Goal: Task Accomplishment & Management: Use online tool/utility

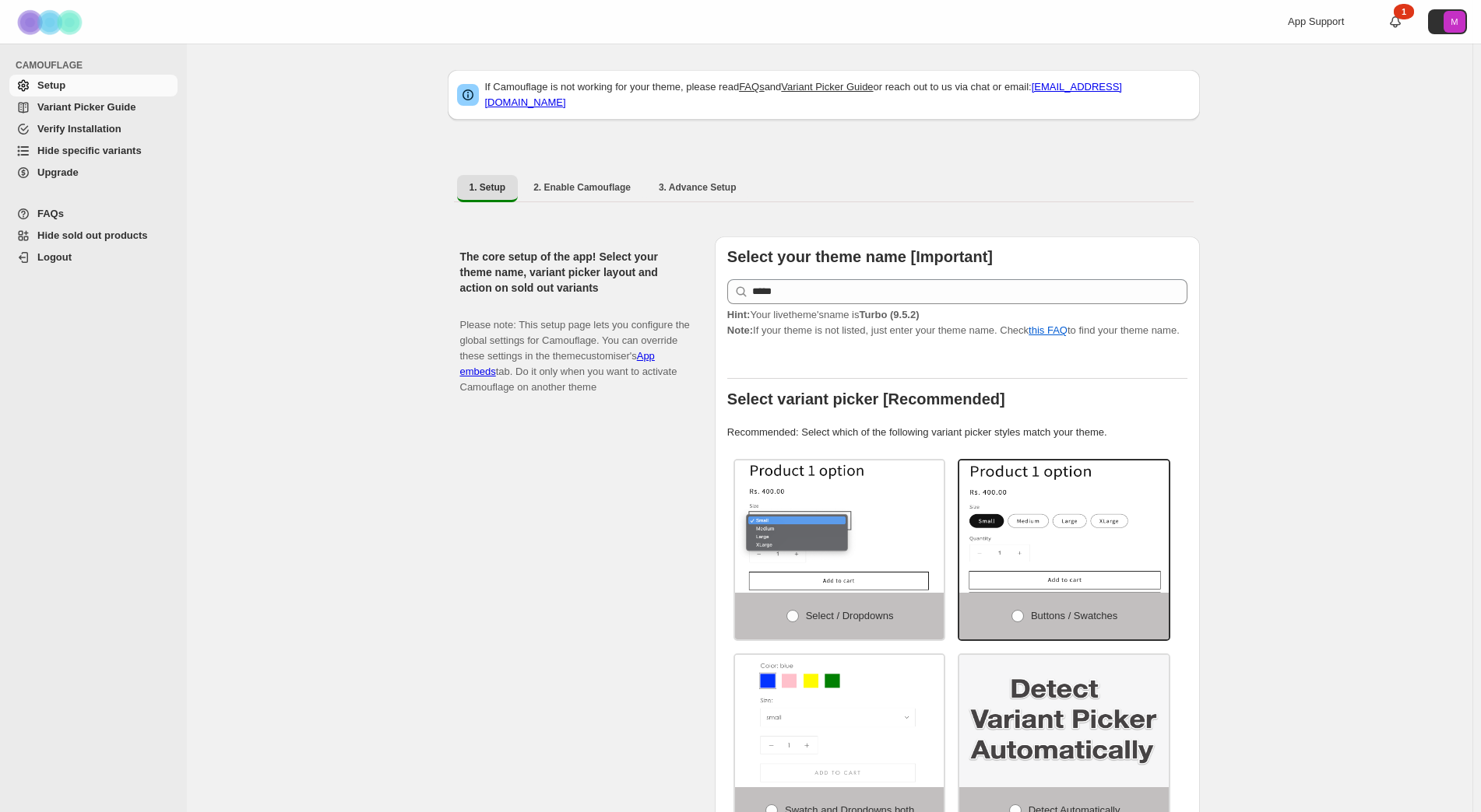
click at [114, 157] on span "Hide specific variants" at bounding box center [105, 150] width 137 height 15
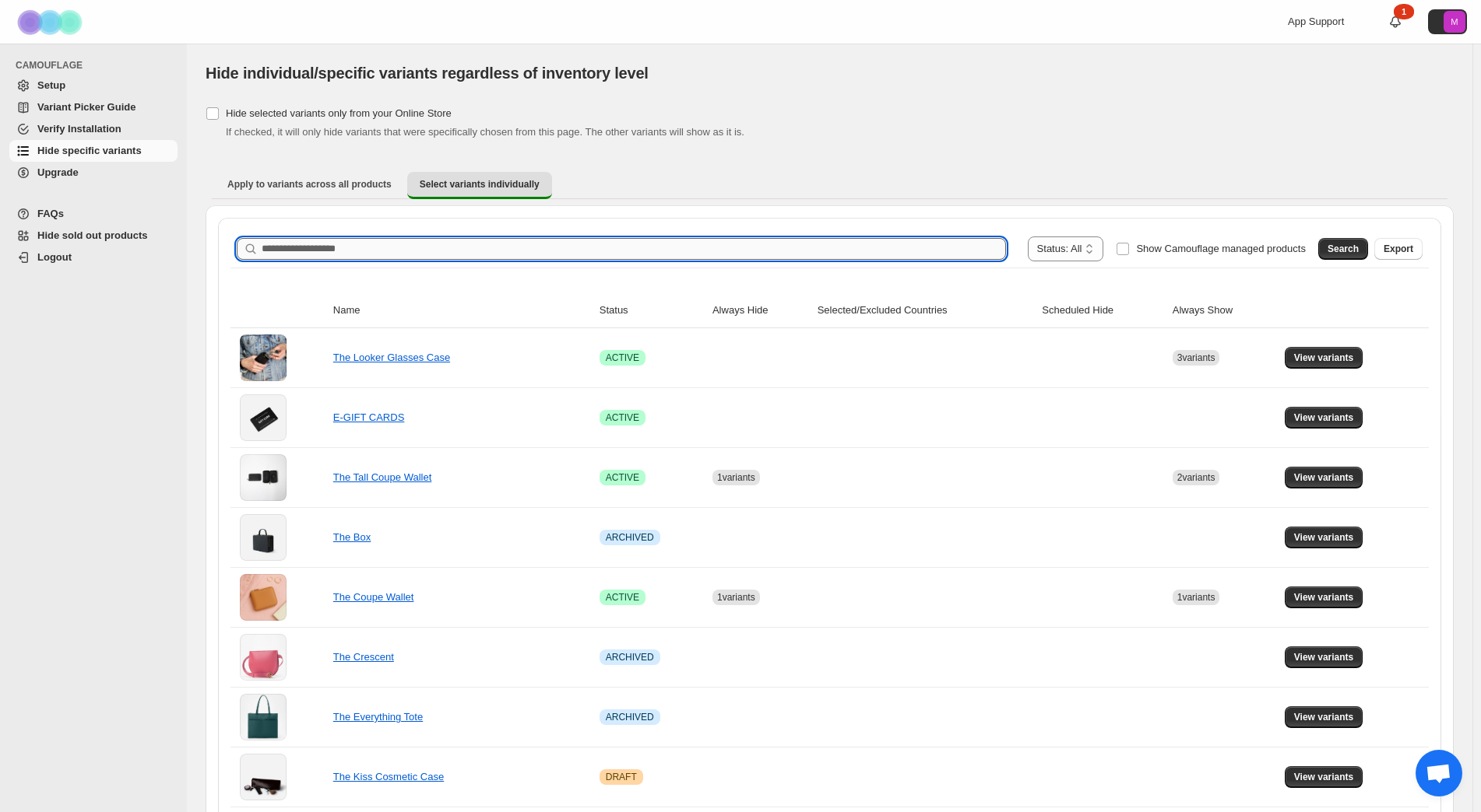
click at [374, 252] on input "Search product name" at bounding box center [634, 249] width 745 height 21
click at [1340, 253] on span "Search" at bounding box center [1342, 249] width 31 height 13
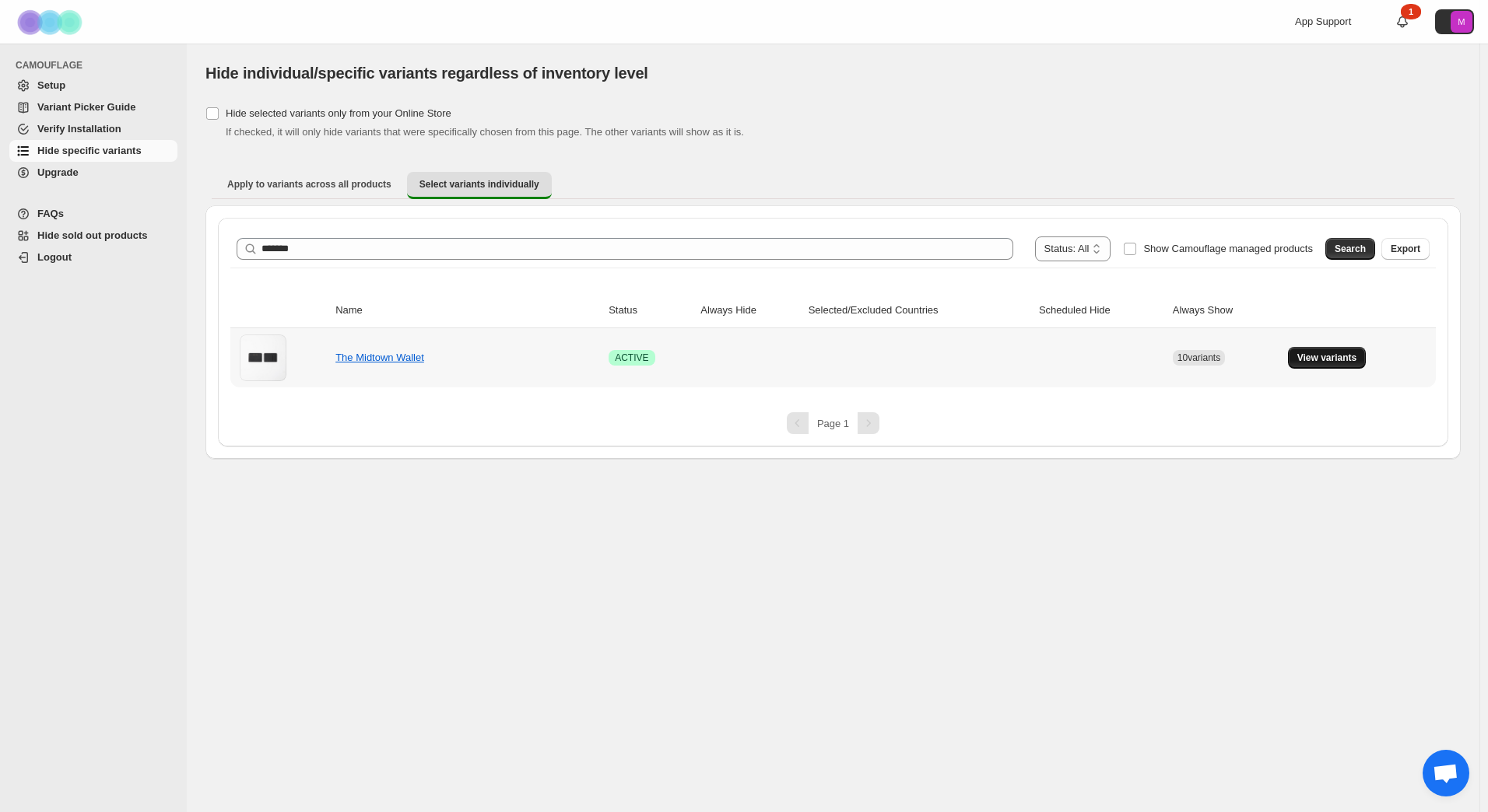
click at [1339, 366] on button "View variants" at bounding box center [1327, 357] width 79 height 21
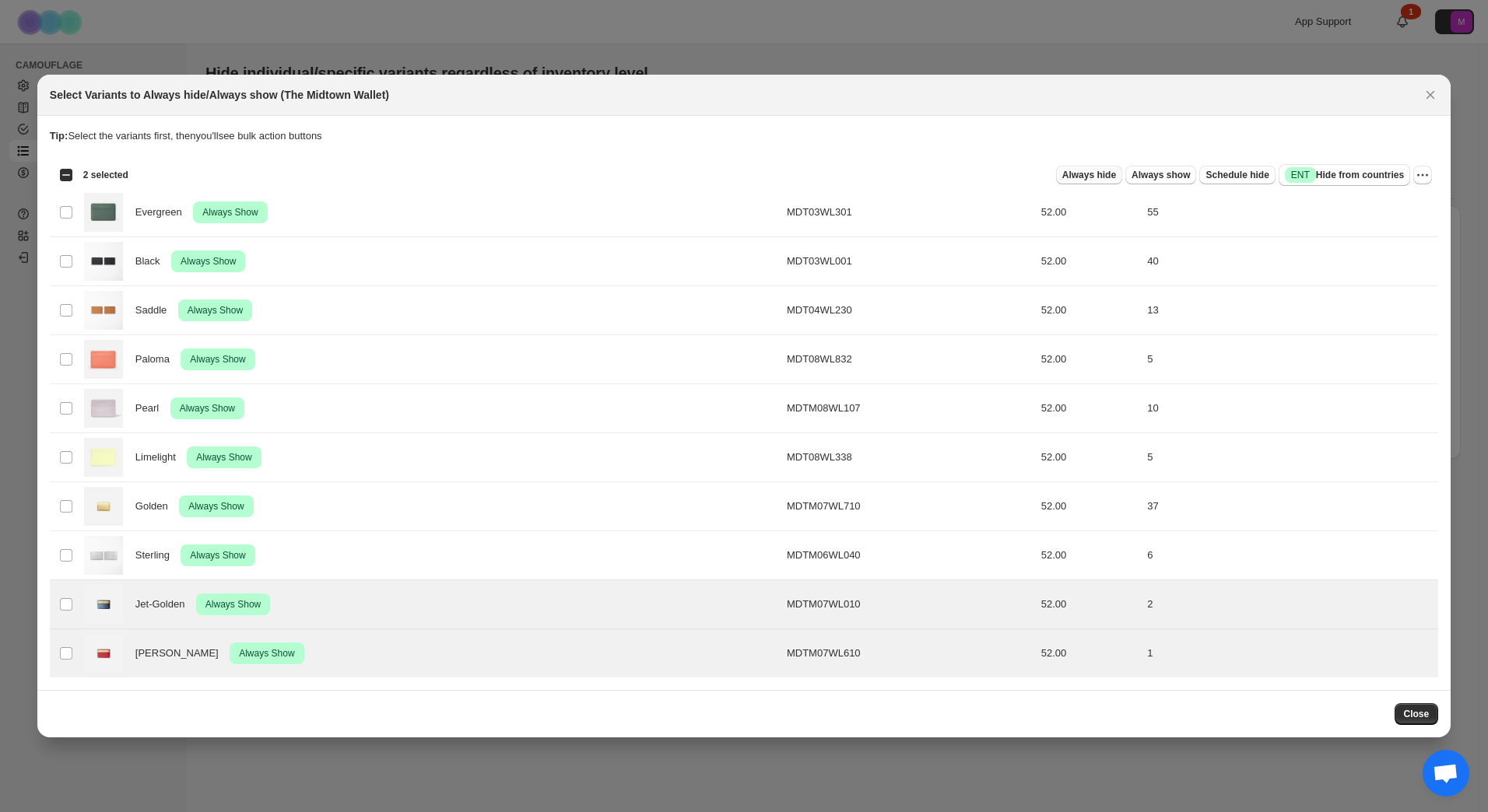
click at [1116, 179] on span "Always hide" at bounding box center [1089, 175] width 54 height 13
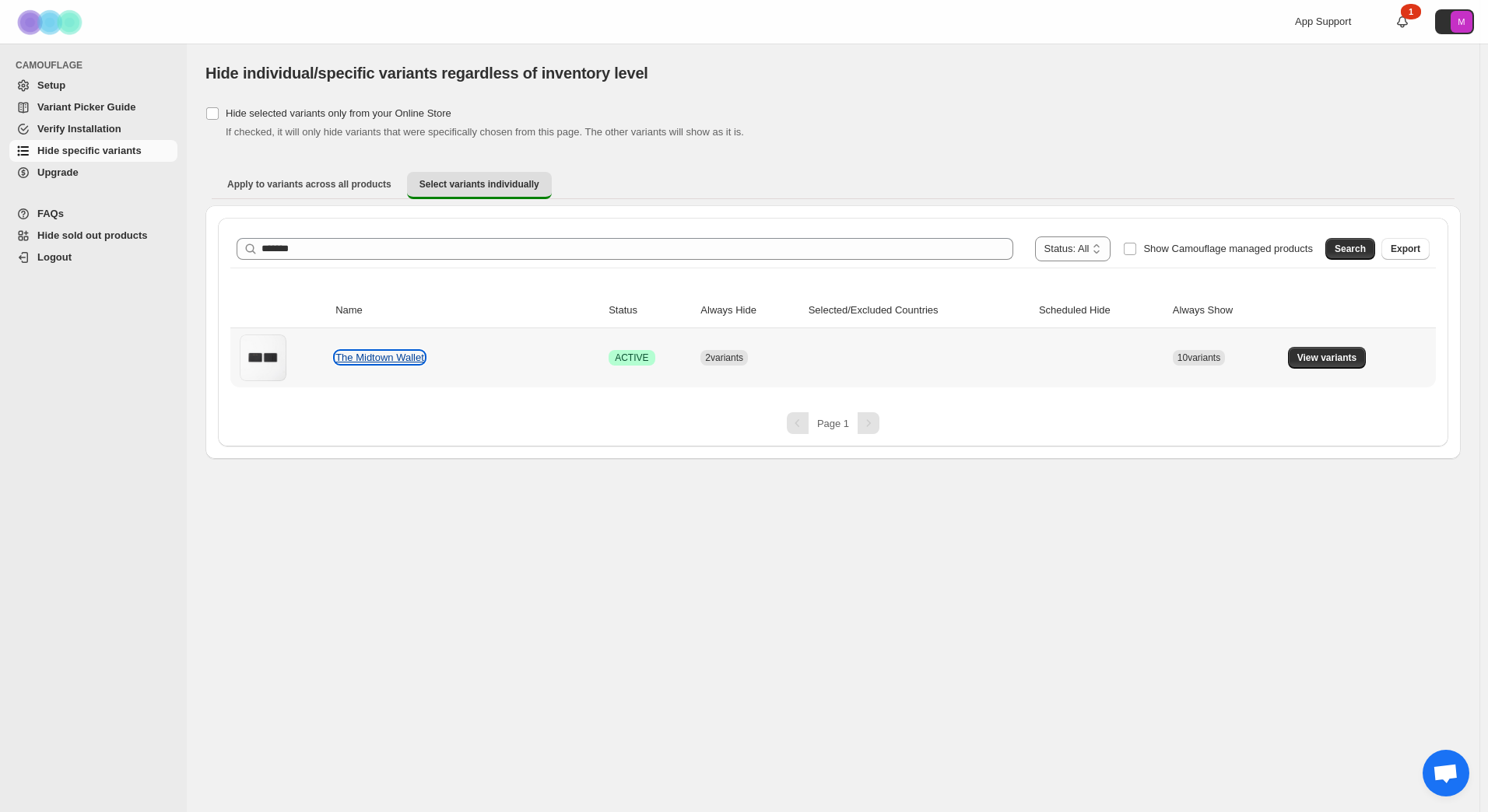
click at [401, 352] on link "The Midtown Wallet" at bounding box center [379, 357] width 88 height 12
click at [1325, 351] on button "View variants" at bounding box center [1327, 357] width 79 height 21
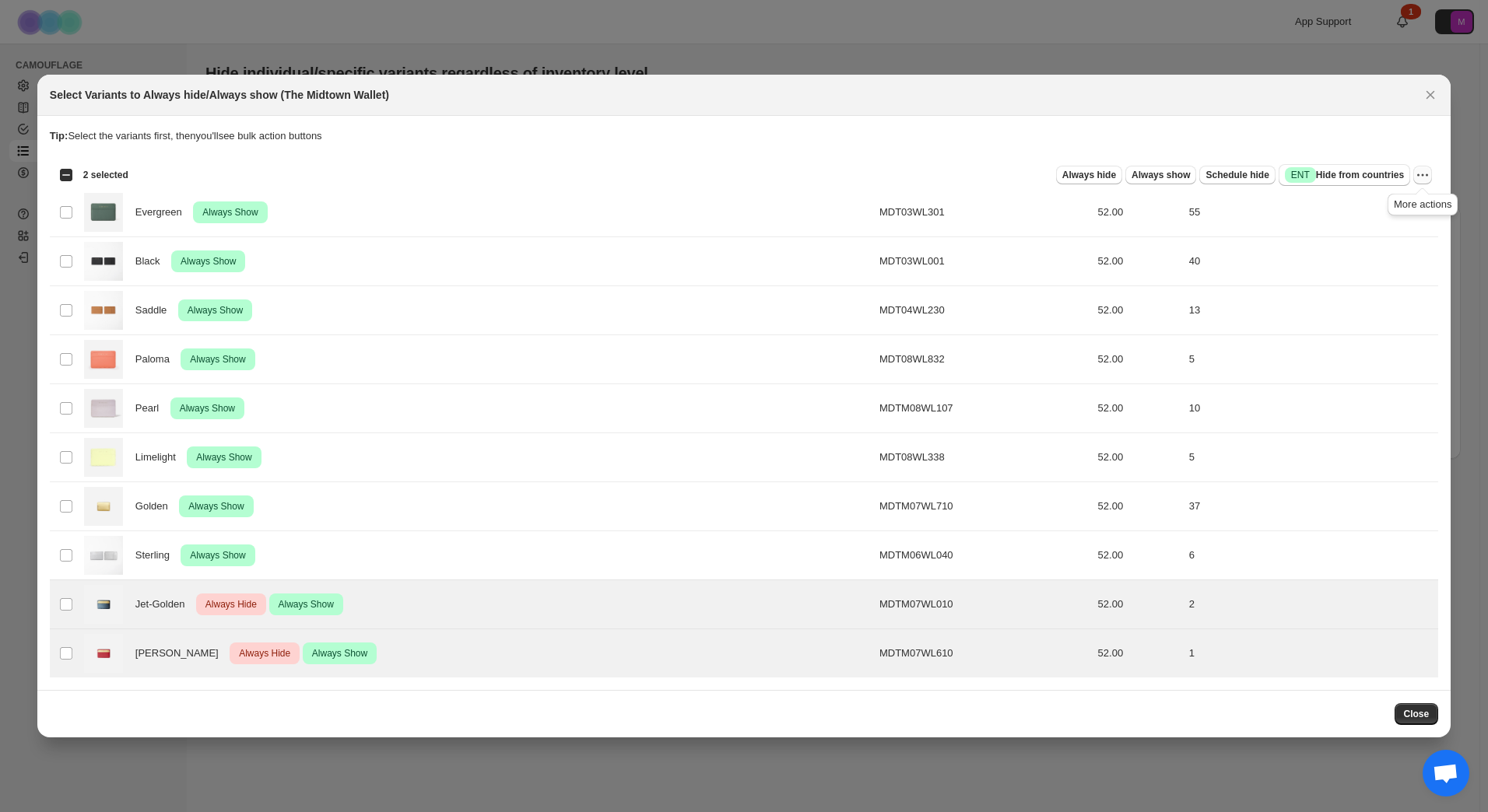
click at [1421, 180] on icon "More actions" at bounding box center [1422, 174] width 15 height 15
click at [1402, 232] on span "Undo always show" at bounding box center [1366, 232] width 113 height 15
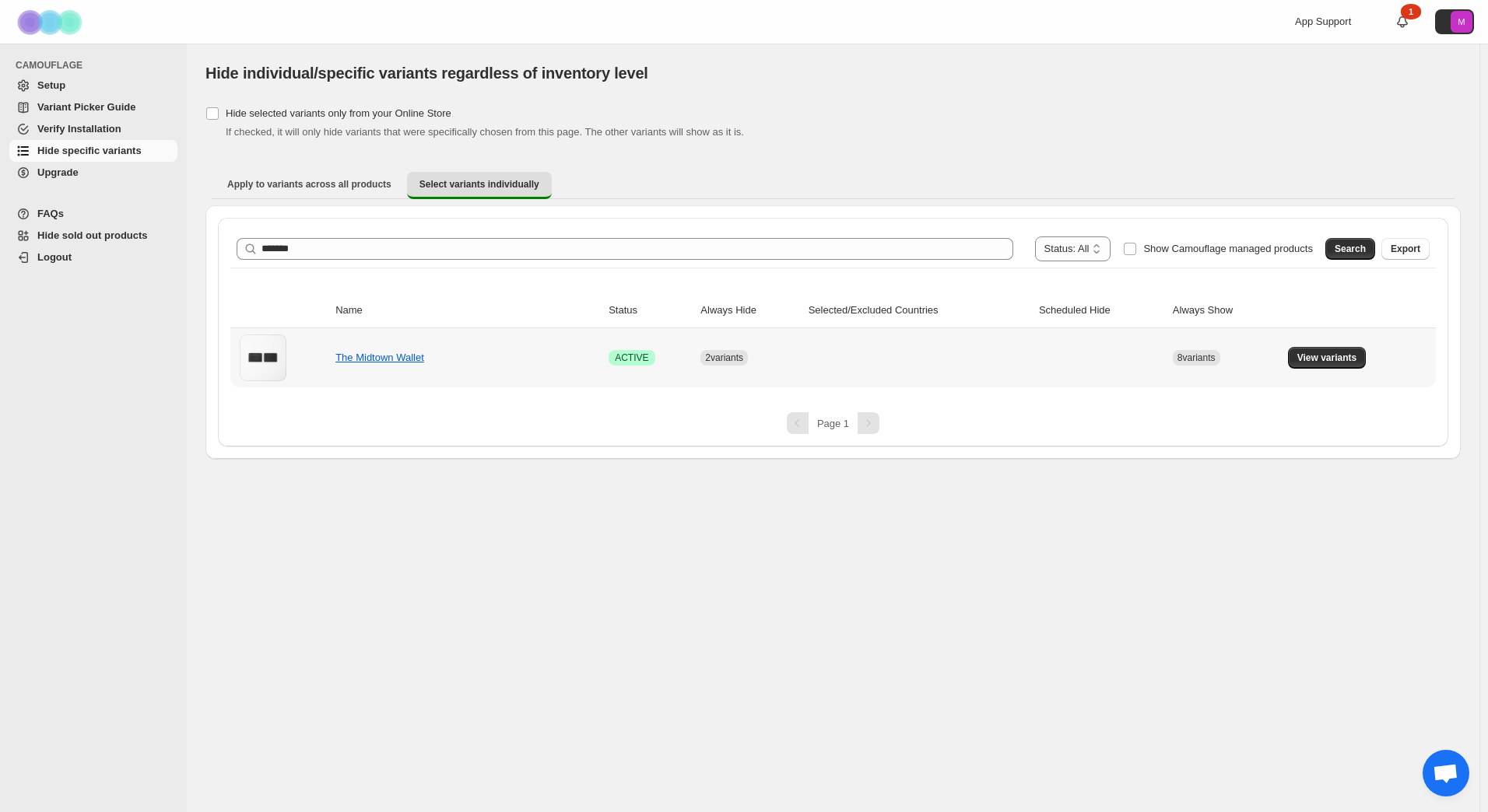
click at [393, 365] on td "The Midtown Wallet" at bounding box center [467, 358] width 273 height 59
click at [387, 361] on link "The Midtown Wallet" at bounding box center [379, 357] width 88 height 12
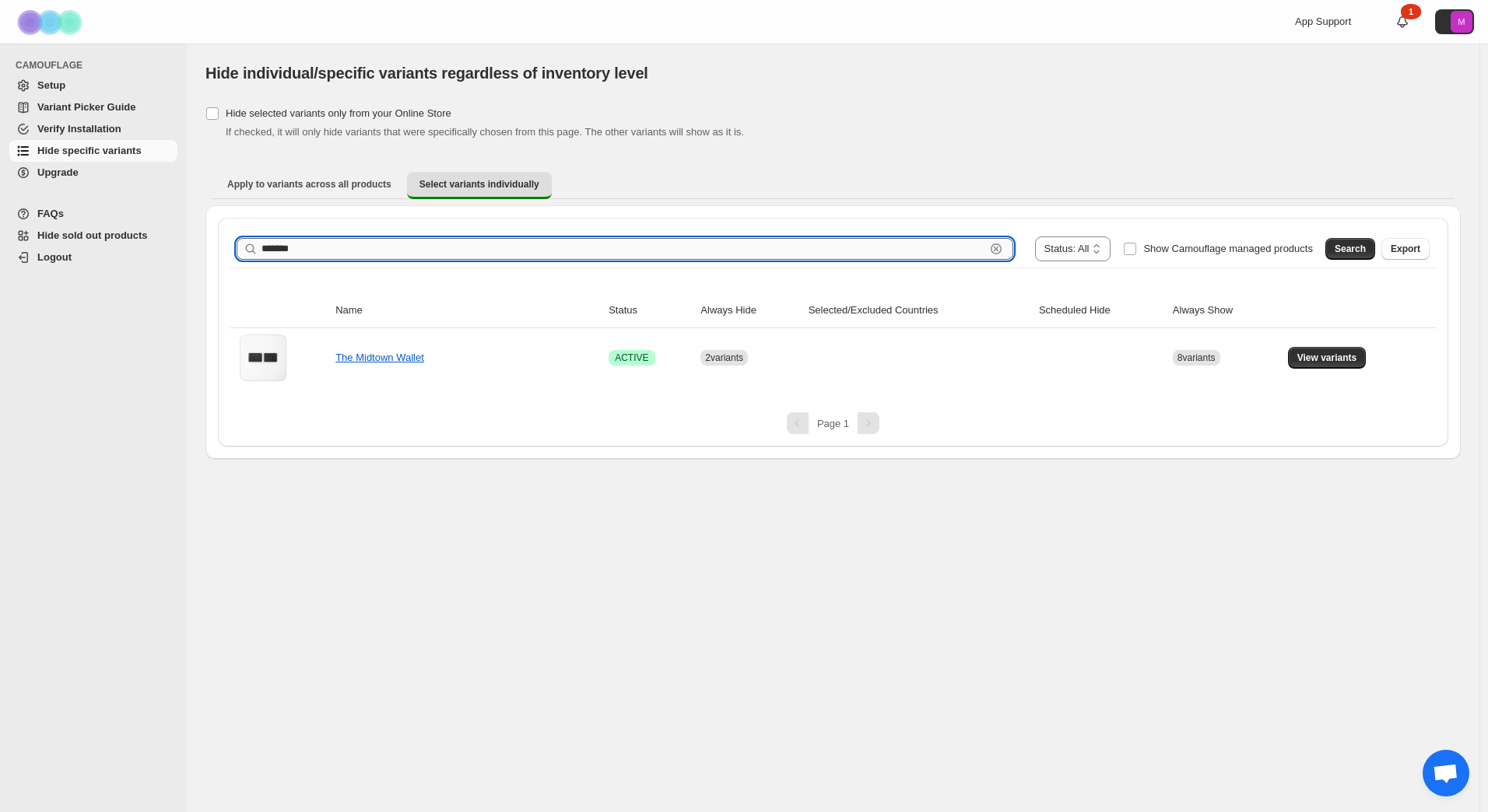
click at [445, 249] on input "*******" at bounding box center [624, 249] width 724 height 21
type input "*"
type input "**********"
click at [1340, 224] on div "**********" at bounding box center [833, 332] width 1231 height 229
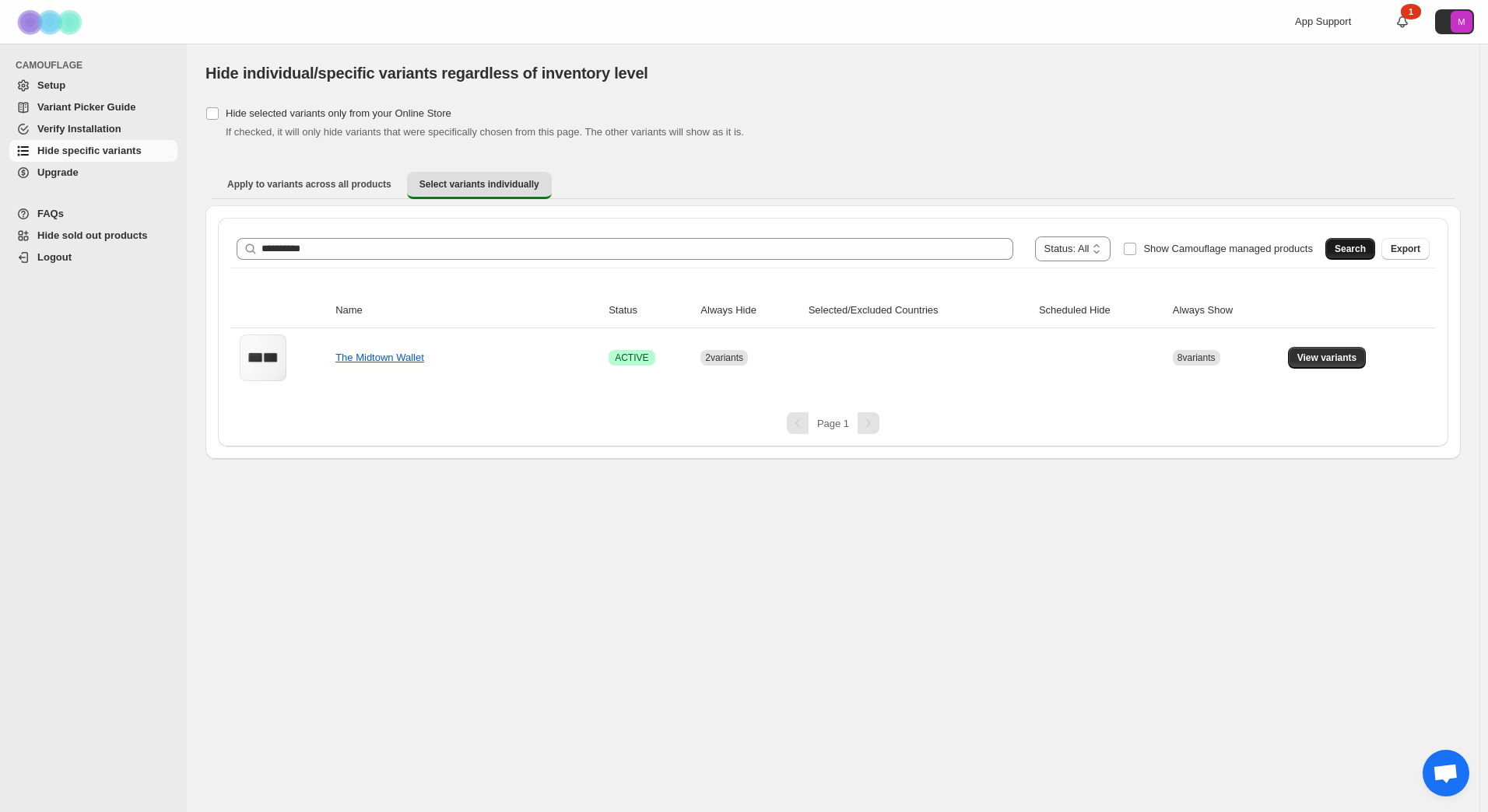
click at [1353, 239] on button "Search" at bounding box center [1350, 249] width 50 height 21
click at [1351, 353] on span "View variants" at bounding box center [1327, 358] width 60 height 13
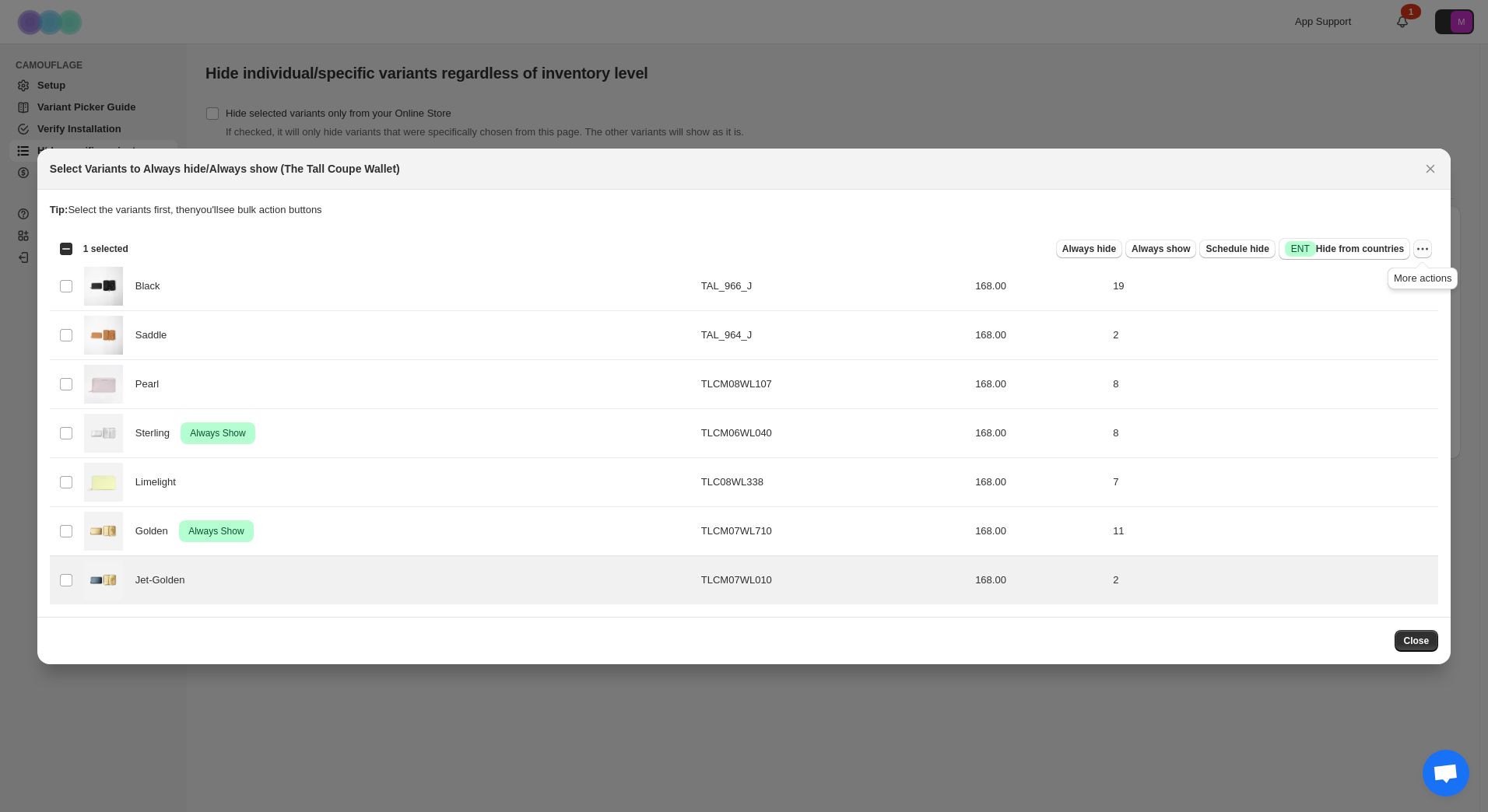
click at [1425, 252] on icon "More actions" at bounding box center [1422, 248] width 15 height 15
click at [1086, 253] on span "Always hide" at bounding box center [1089, 249] width 54 height 13
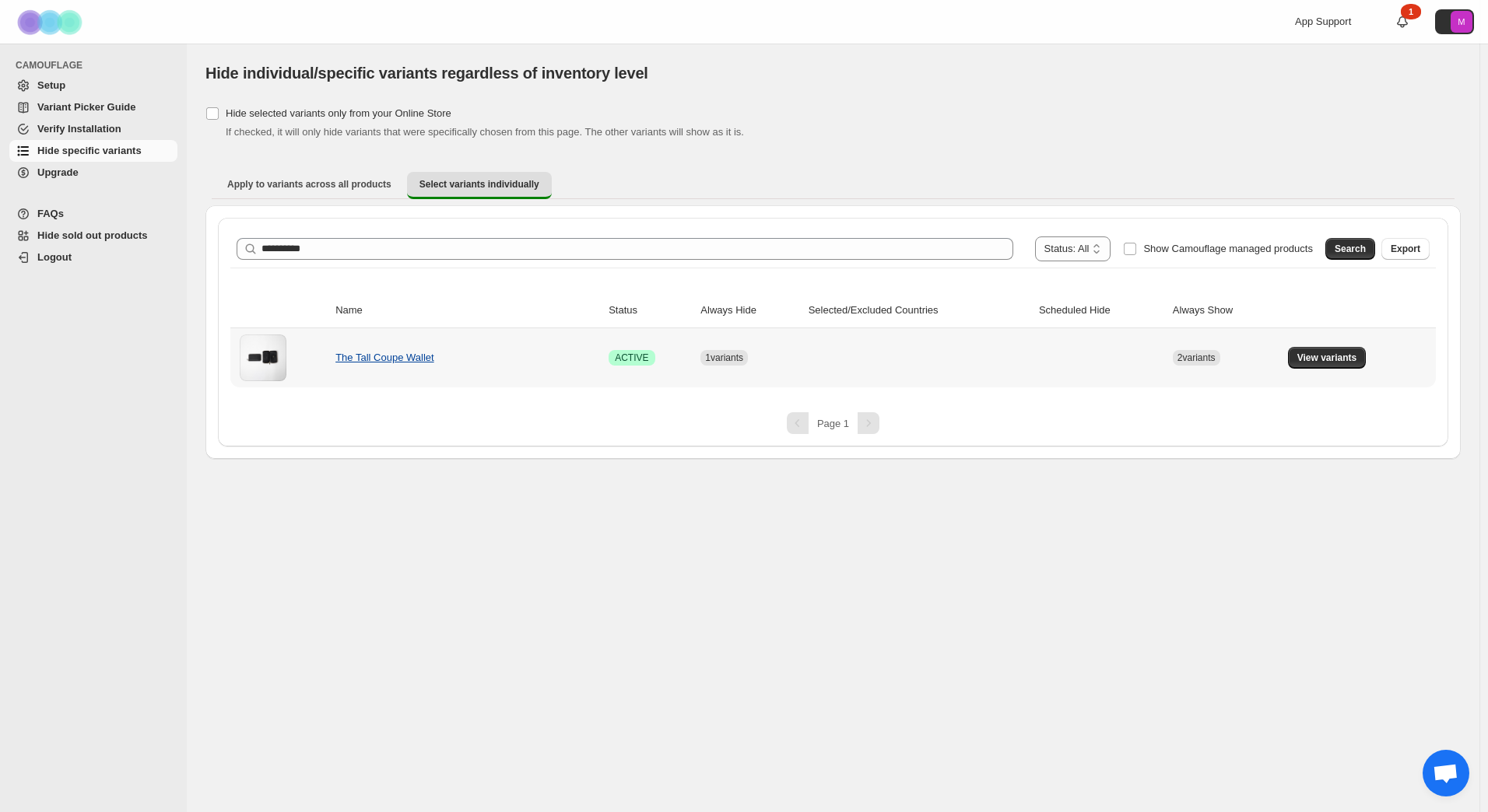
click at [410, 342] on td "The Tall Coupe Wallet" at bounding box center [467, 358] width 273 height 59
click at [408, 354] on link "The Tall Coupe Wallet" at bounding box center [384, 357] width 98 height 12
click at [1349, 348] on button "View variants" at bounding box center [1327, 357] width 79 height 21
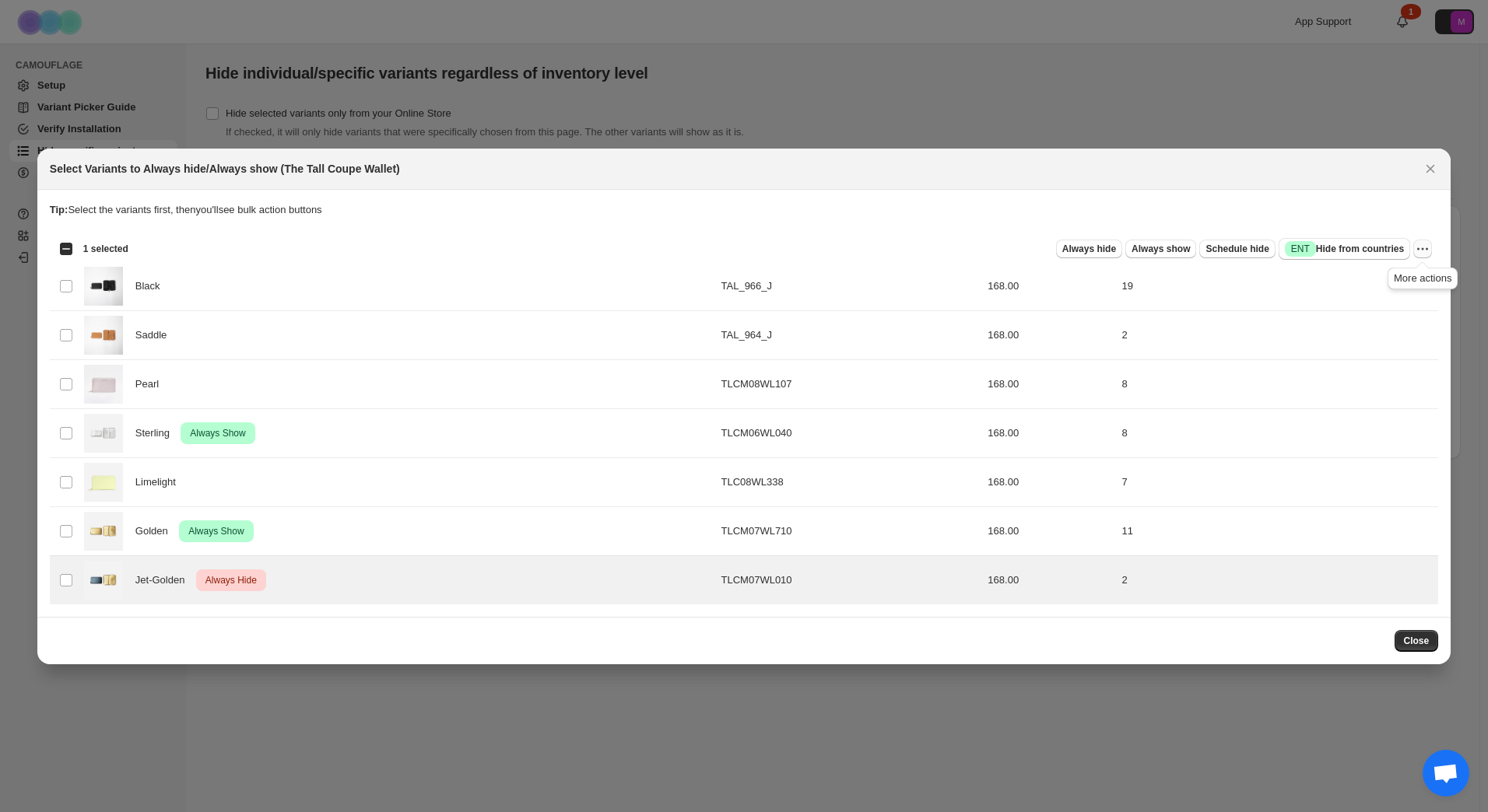
drag, startPoint x: 1416, startPoint y: 251, endPoint x: 1427, endPoint y: 247, distance: 11.7
click at [1417, 251] on icon "More actions" at bounding box center [1422, 248] width 15 height 15
click at [1406, 301] on span "Undo always show" at bounding box center [1366, 306] width 113 height 15
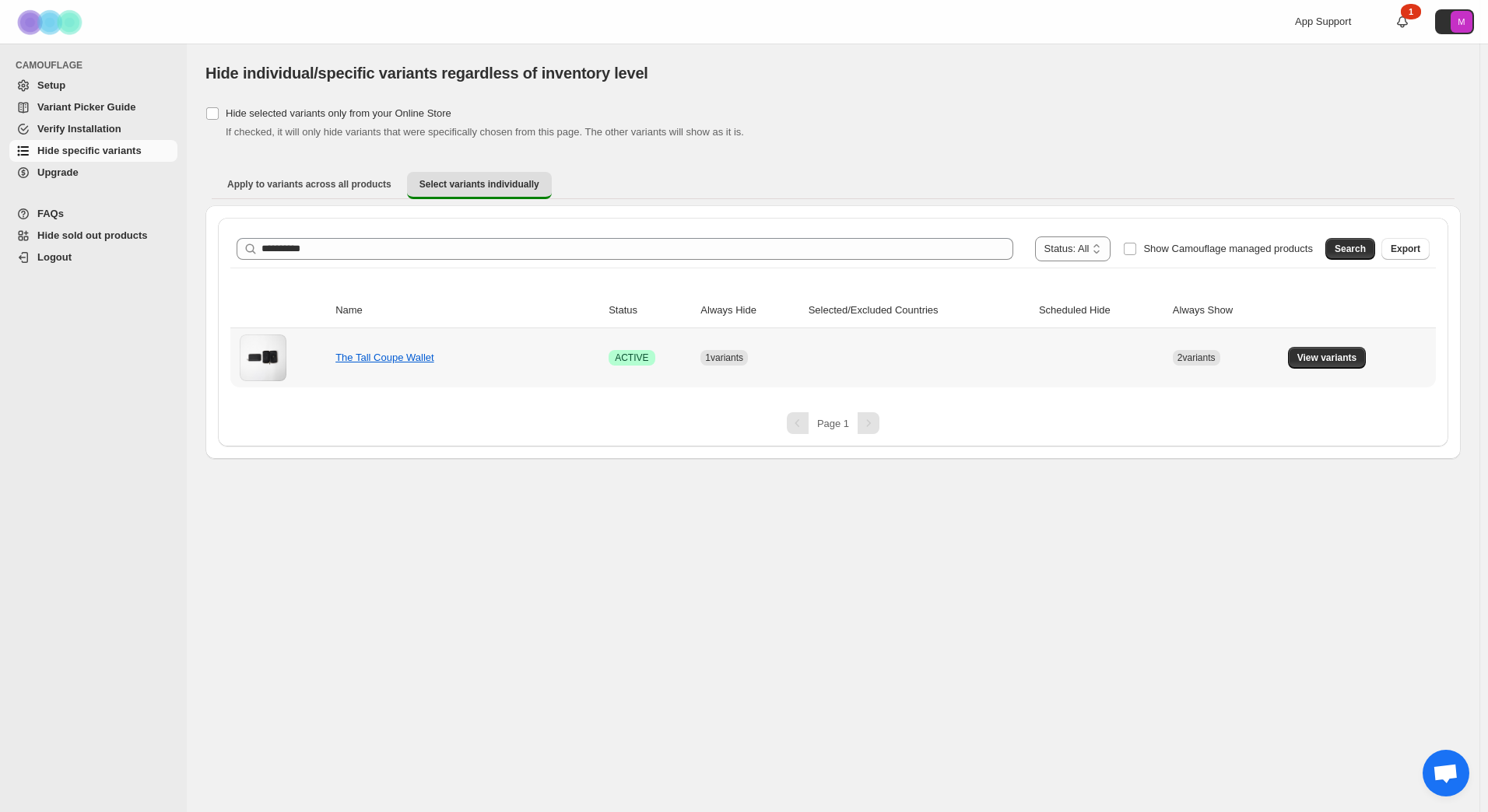
click at [383, 348] on td "The Tall Coupe Wallet" at bounding box center [467, 358] width 273 height 59
click at [383, 353] on link "The Tall Coupe Wallet" at bounding box center [384, 357] width 98 height 12
